Goal: Information Seeking & Learning: Learn about a topic

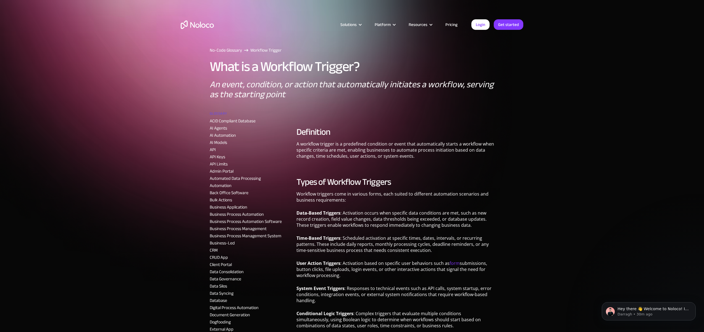
click at [229, 50] on div "Solutions Use Cases Business Types Project Management Keep track of customers, …" at bounding box center [352, 26] width 704 height 52
click at [221, 138] on link "AI Automation" at bounding box center [223, 135] width 26 height 8
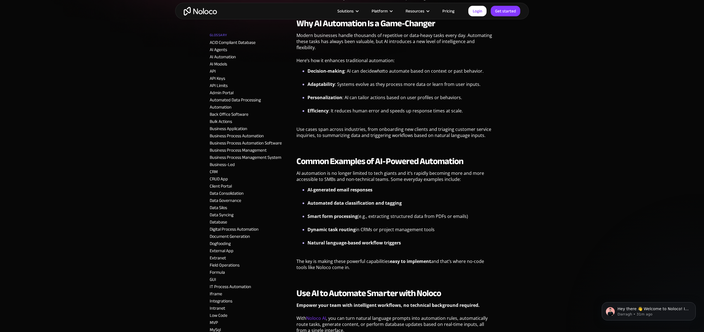
scroll to position [234, 0]
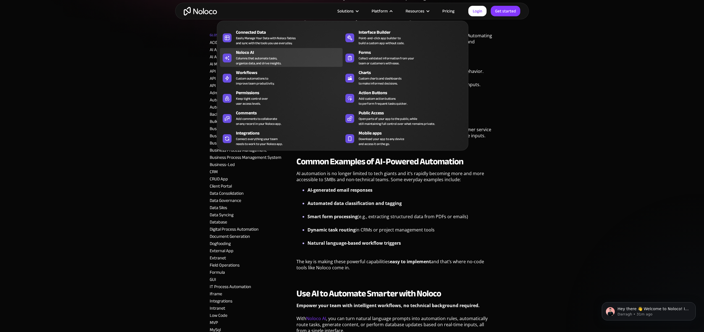
click at [282, 56] on div "Noloco AI Columns that automate tasks, organize data, and drive insights." at bounding box center [288, 57] width 104 height 17
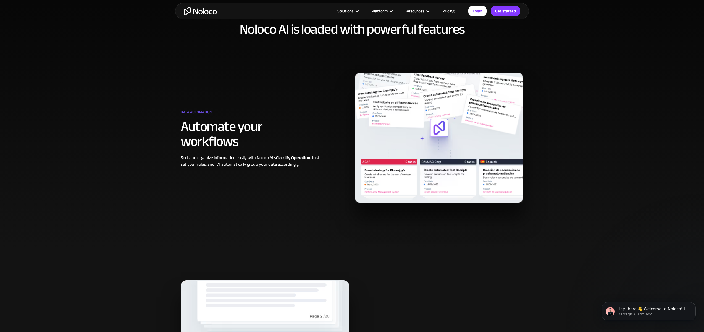
scroll to position [308, 0]
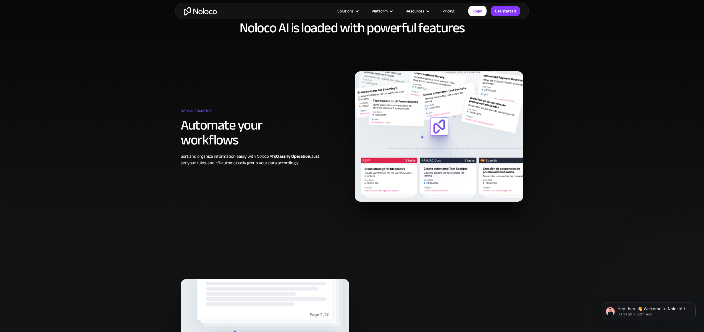
click at [446, 99] on img at bounding box center [439, 136] width 169 height 130
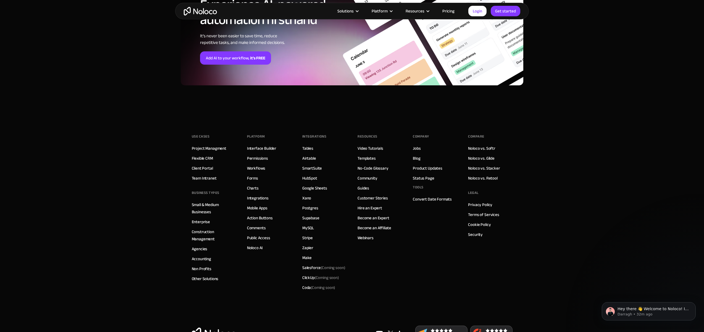
scroll to position [1940, 0]
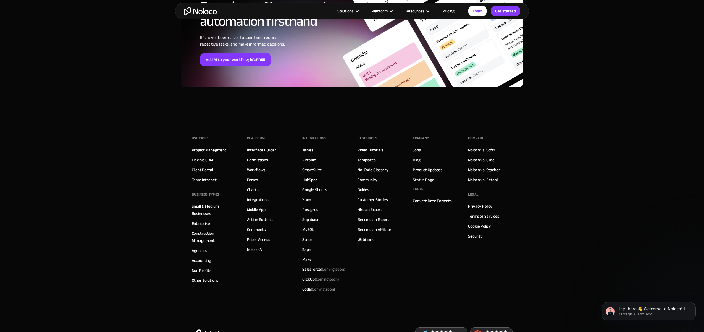
click at [257, 168] on link "Workflows" at bounding box center [256, 169] width 19 height 7
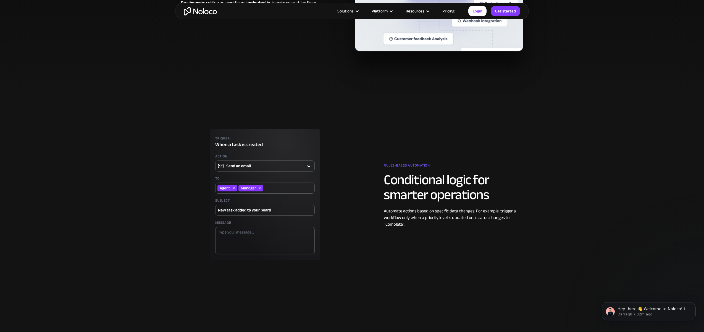
scroll to position [487, 0]
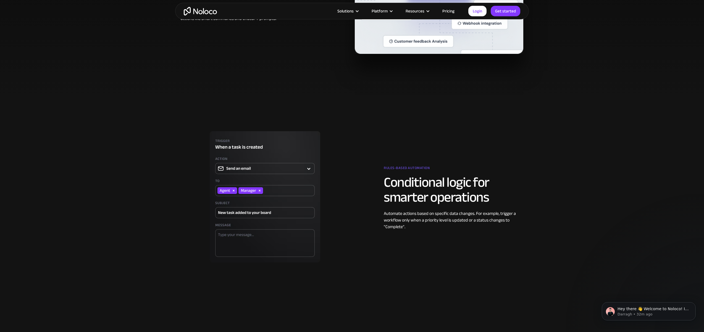
click at [296, 170] on img at bounding box center [265, 196] width 169 height 131
click at [308, 167] on img at bounding box center [265, 196] width 169 height 131
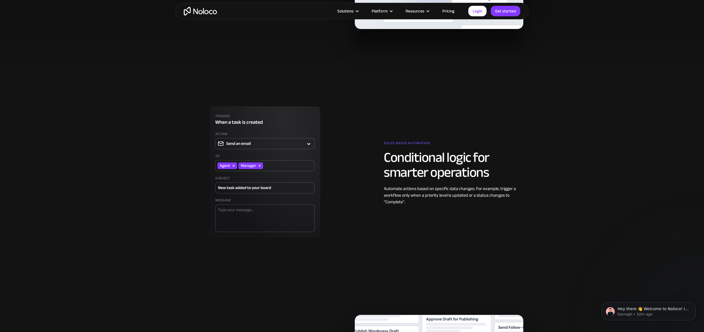
drag, startPoint x: 278, startPoint y: 177, endPoint x: 283, endPoint y: 213, distance: 36.6
click at [278, 177] on img at bounding box center [265, 171] width 169 height 131
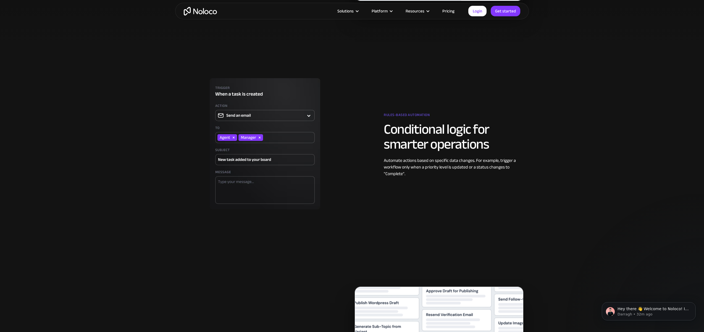
scroll to position [548, 0]
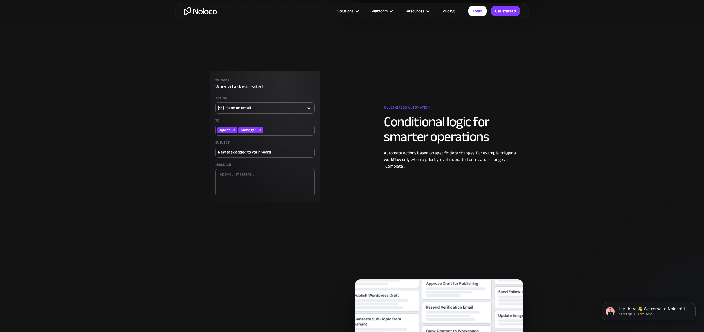
click at [303, 107] on img at bounding box center [265, 136] width 169 height 131
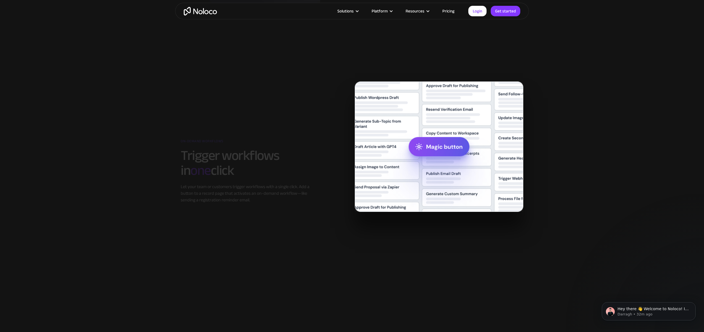
scroll to position [746, 0]
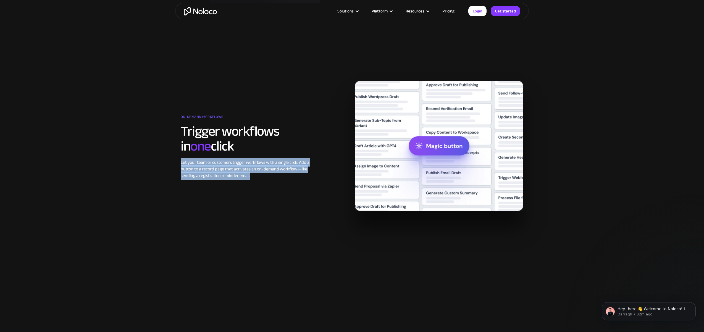
drag, startPoint x: 207, startPoint y: 173, endPoint x: 198, endPoint y: 175, distance: 9.3
click at [181, 165] on div "Let your team or customers trigger workflows with a single click. Add a button …" at bounding box center [251, 169] width 140 height 20
click at [198, 175] on div "Let your team or customers trigger workflows with a single click. Add a button …" at bounding box center [251, 169] width 140 height 20
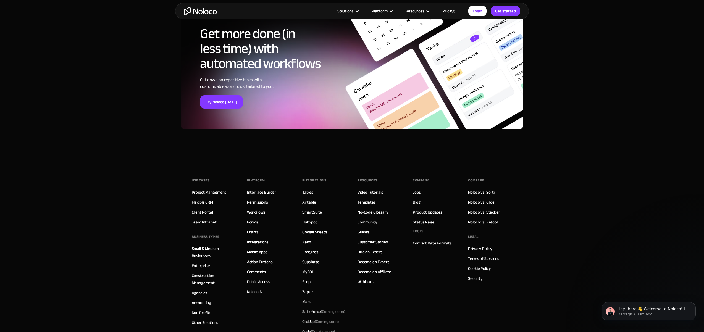
scroll to position [1956, 0]
